Goal: Task Accomplishment & Management: Use online tool/utility

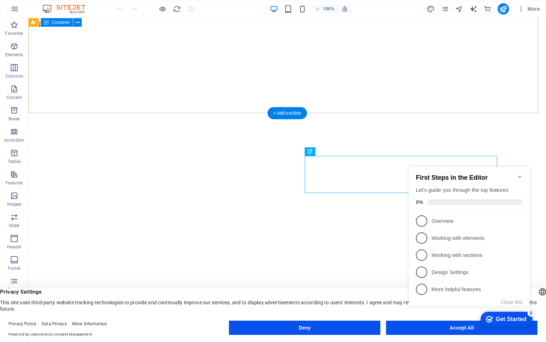
scroll to position [186, 0]
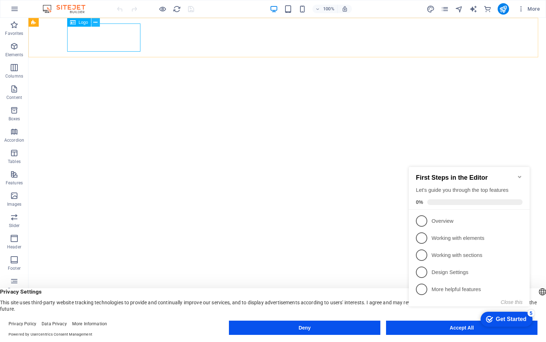
click at [94, 23] on icon at bounding box center [96, 22] width 4 height 7
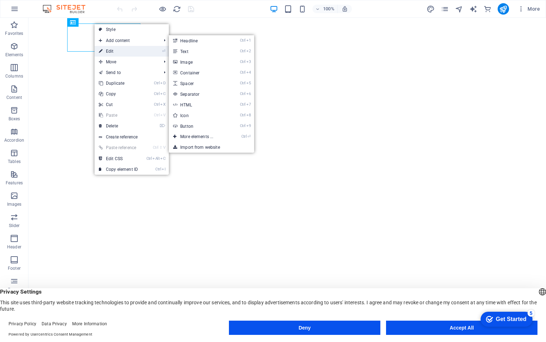
click at [112, 51] on link "⏎ Edit" at bounding box center [119, 51] width 48 height 11
select select "px"
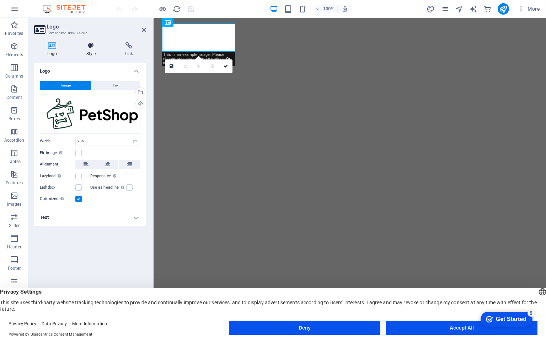
click at [89, 48] on icon at bounding box center [91, 45] width 36 height 7
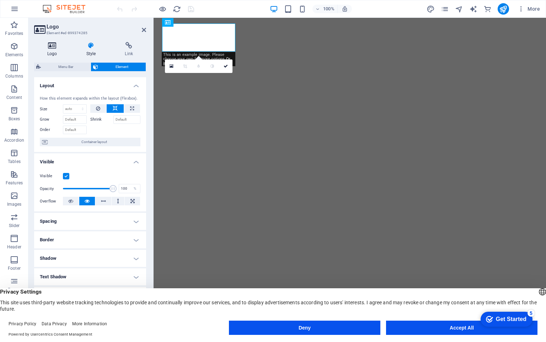
click at [57, 47] on icon at bounding box center [52, 45] width 36 height 7
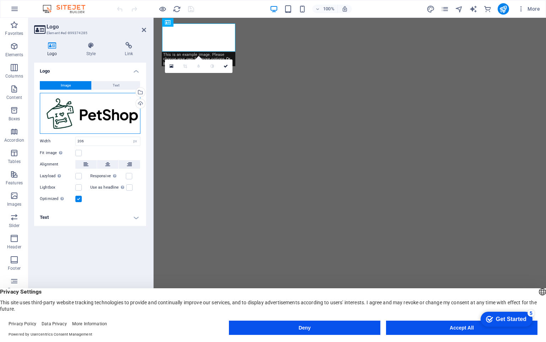
click at [121, 117] on div "Drag files here, click to choose files or select files from Files or our free s…" at bounding box center [90, 113] width 101 height 41
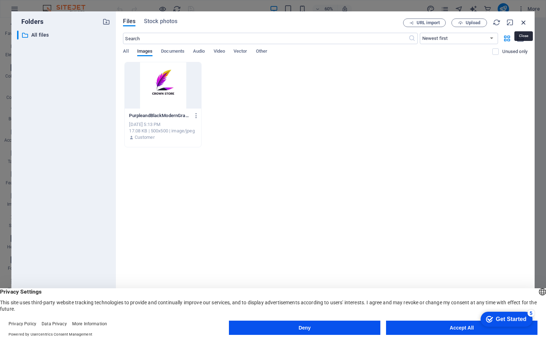
click at [524, 20] on icon "button" at bounding box center [524, 22] width 8 height 8
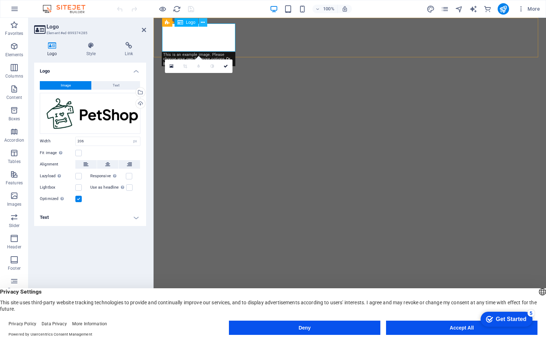
click at [203, 25] on icon at bounding box center [203, 22] width 4 height 7
click at [138, 220] on h4 "Text" at bounding box center [90, 217] width 112 height 17
